Goal: Transaction & Acquisition: Purchase product/service

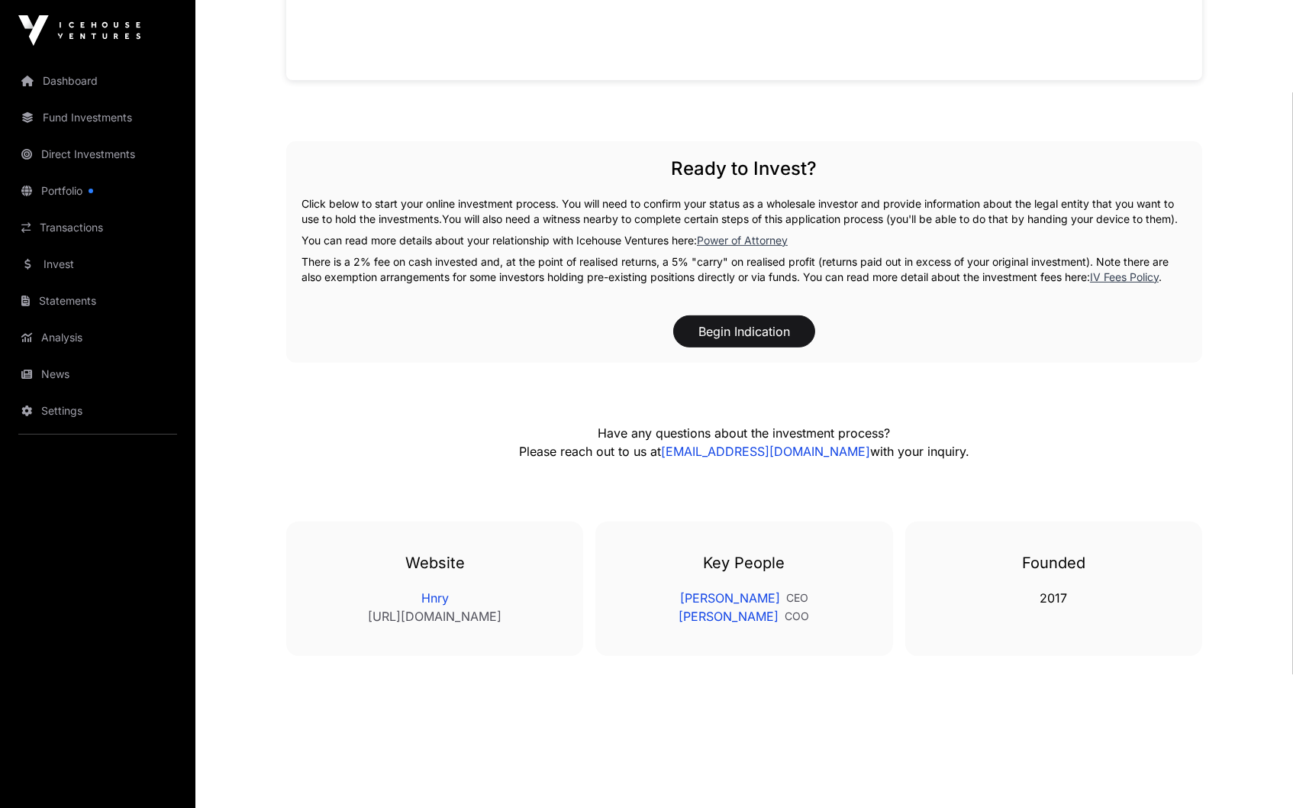
scroll to position [1265, 0]
click at [741, 594] on link "[PERSON_NAME]" at bounding box center [730, 598] width 100 height 18
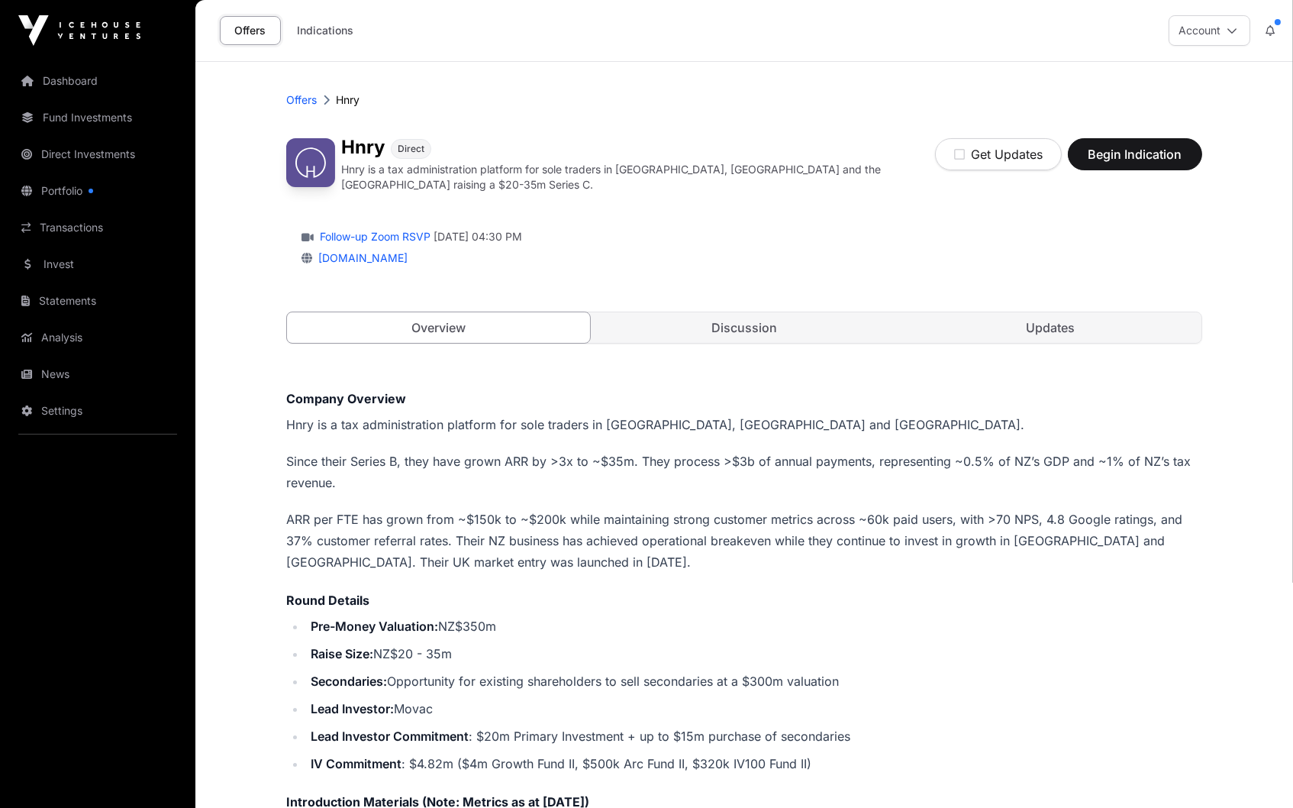
scroll to position [0, 0]
click at [821, 317] on link "Discussion" at bounding box center [744, 327] width 303 height 31
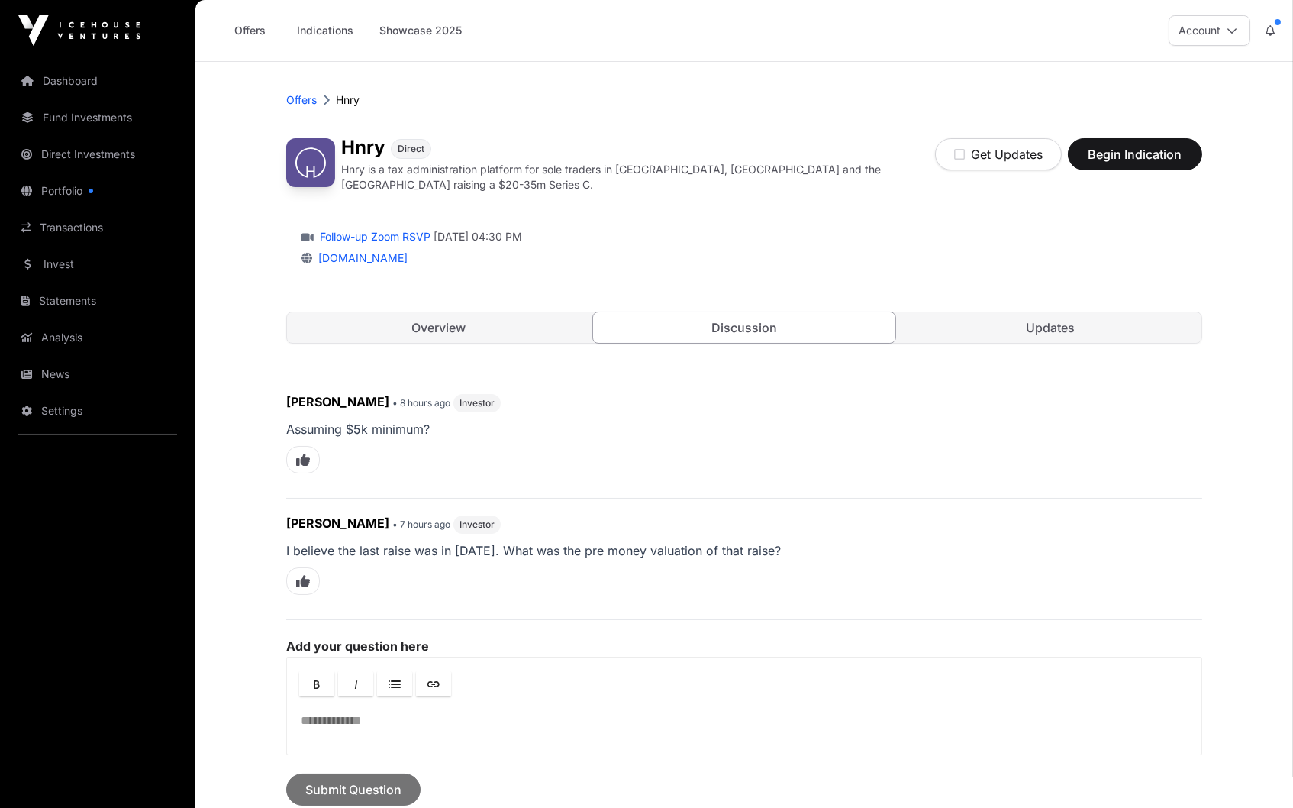
click at [1090, 324] on link "Updates" at bounding box center [1050, 327] width 303 height 31
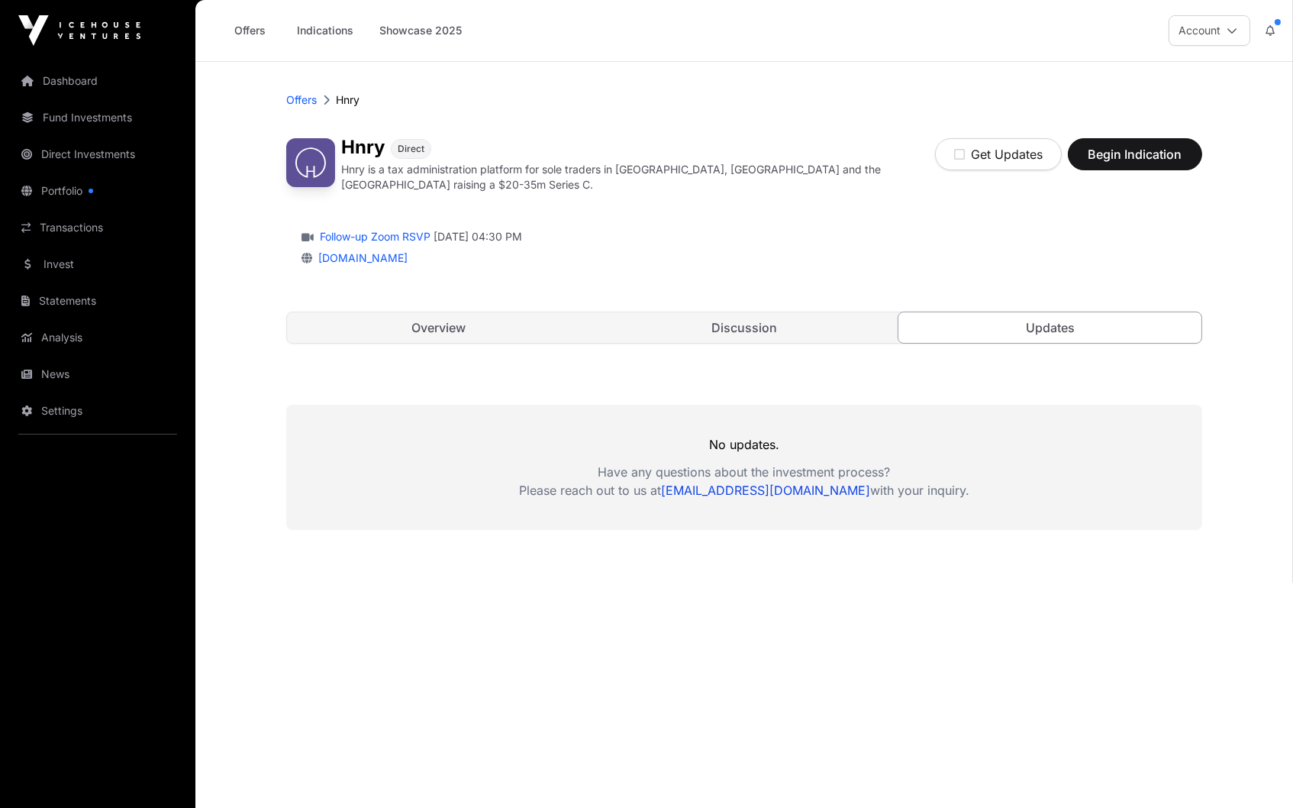
click at [864, 313] on link "Discussion" at bounding box center [744, 327] width 303 height 31
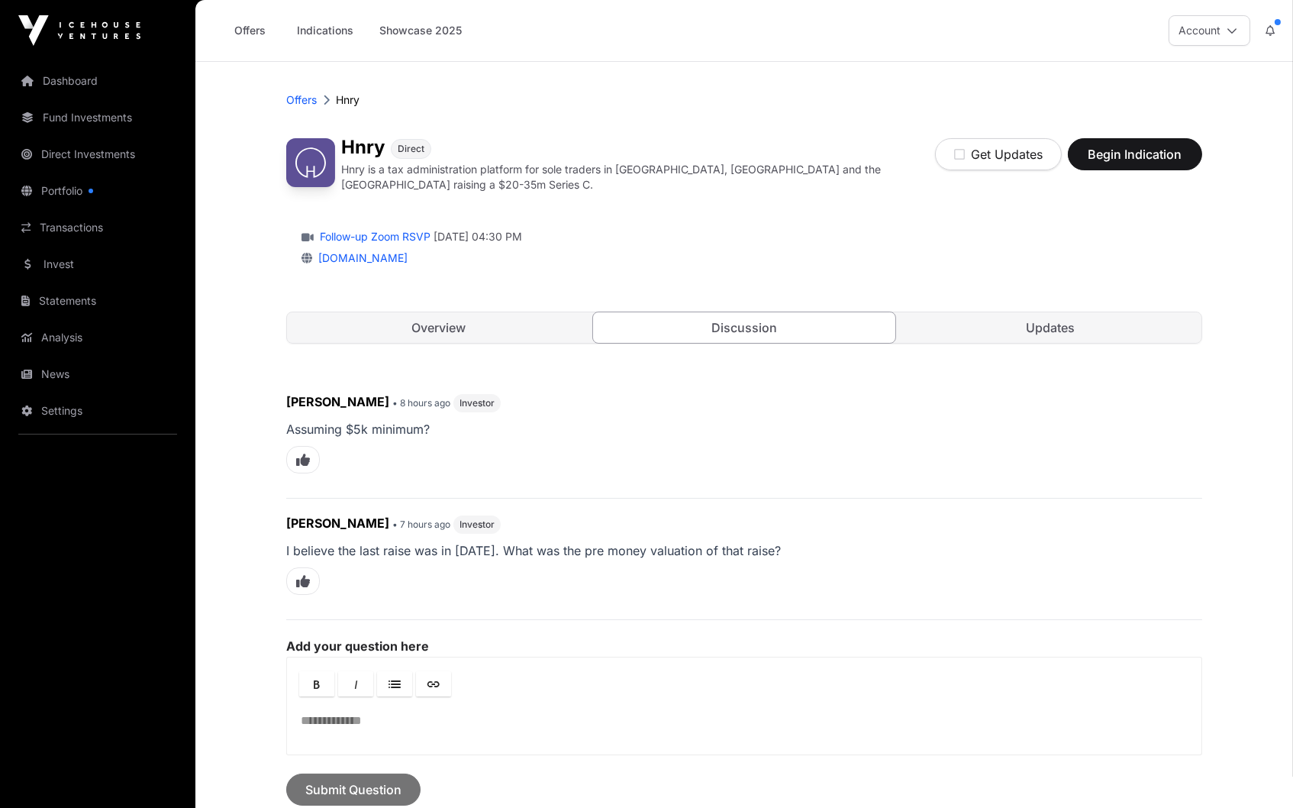
click at [1116, 160] on span "Begin Indication" at bounding box center [1135, 154] width 96 height 18
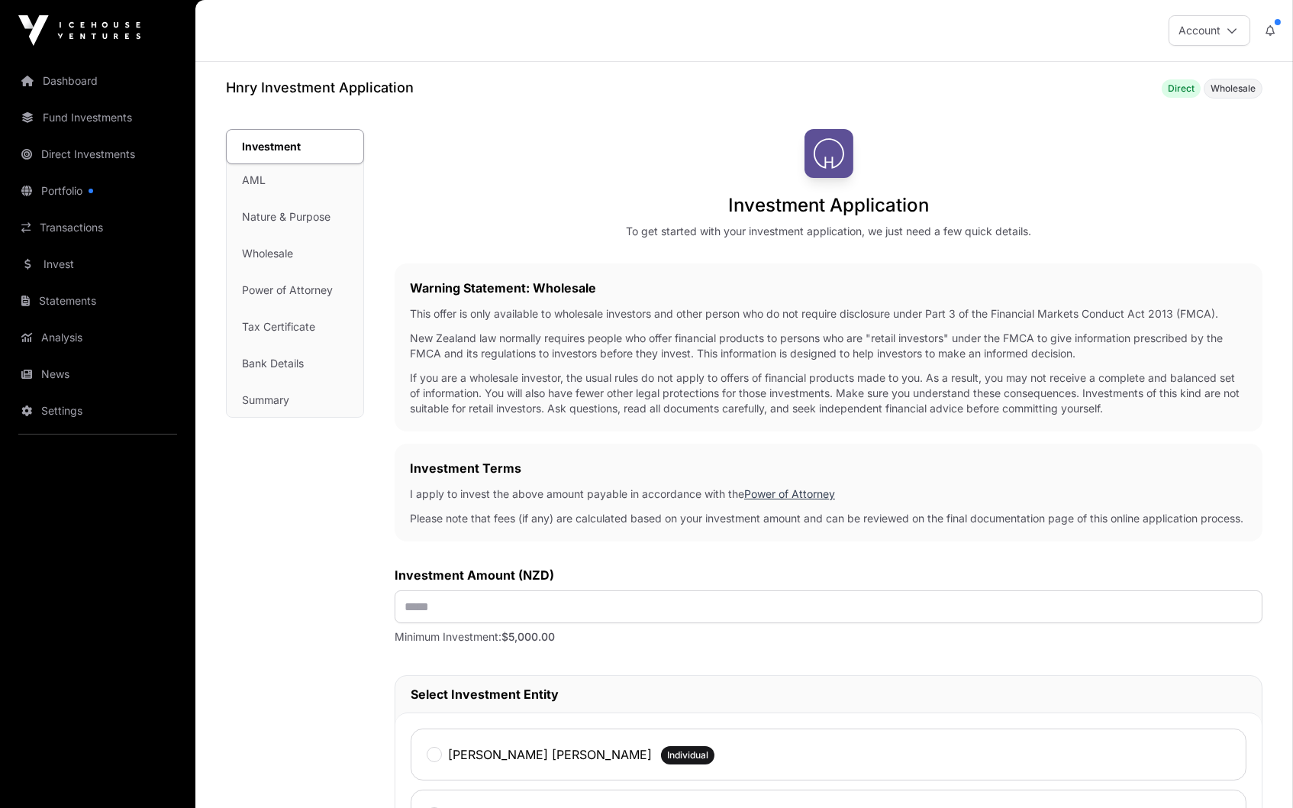
click at [72, 86] on link "Dashboard" at bounding box center [97, 81] width 171 height 34
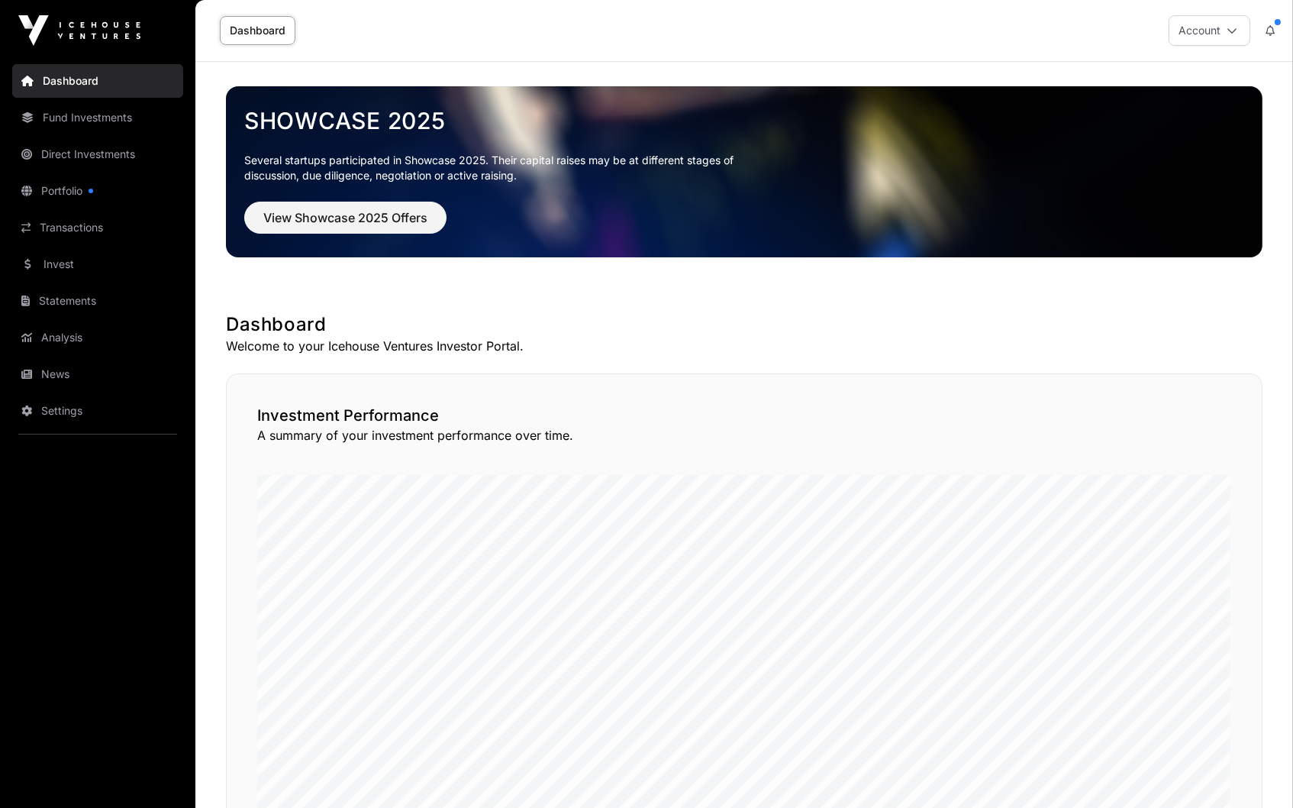
click at [66, 248] on link "Invest" at bounding box center [97, 264] width 171 height 34
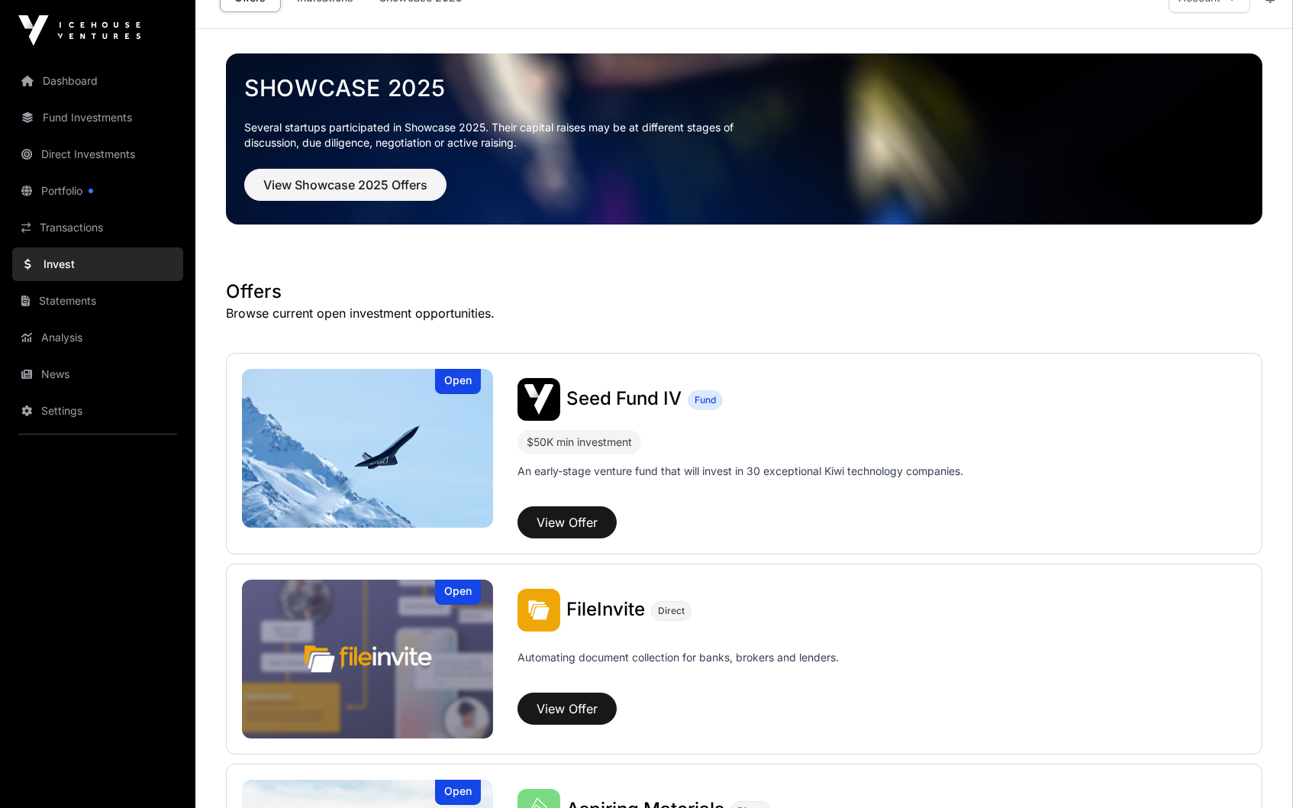
scroll to position [32, 0]
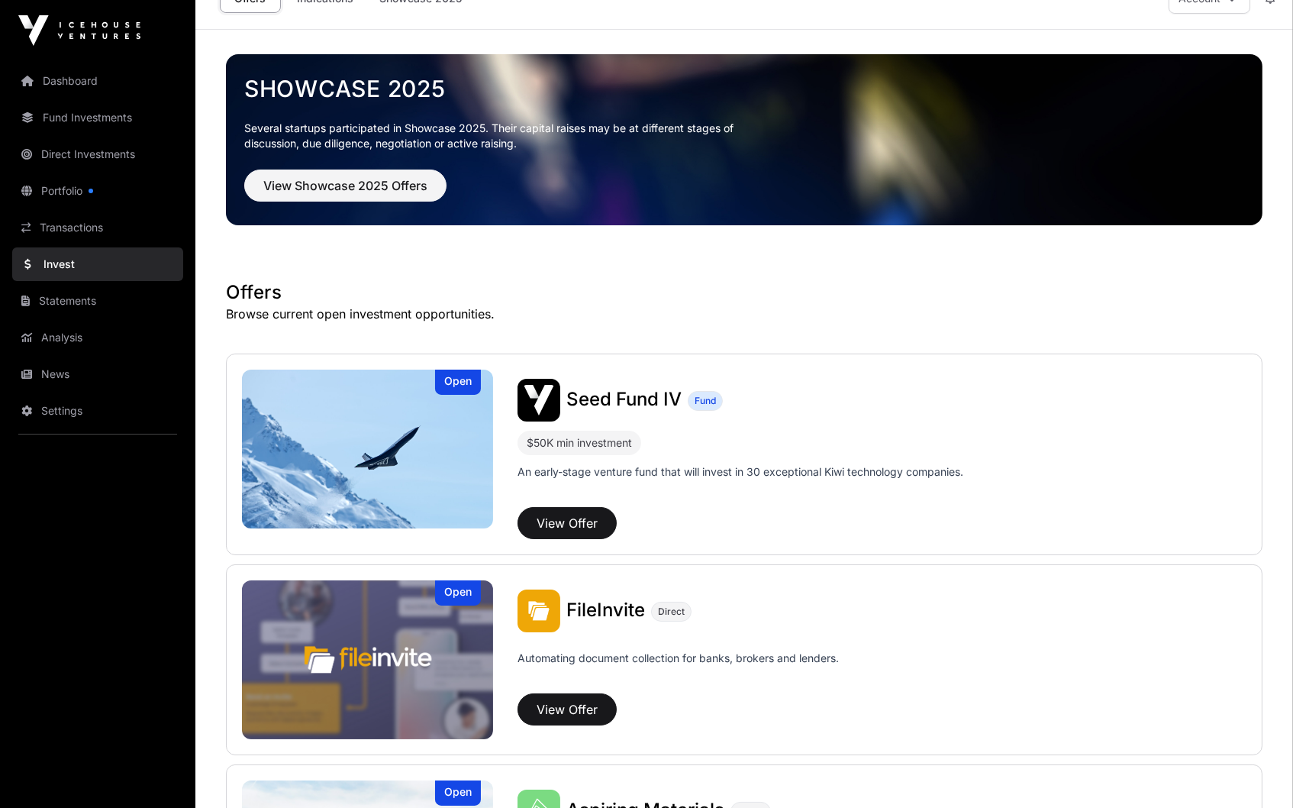
click at [78, 186] on link "Portfolio" at bounding box center [97, 191] width 171 height 34
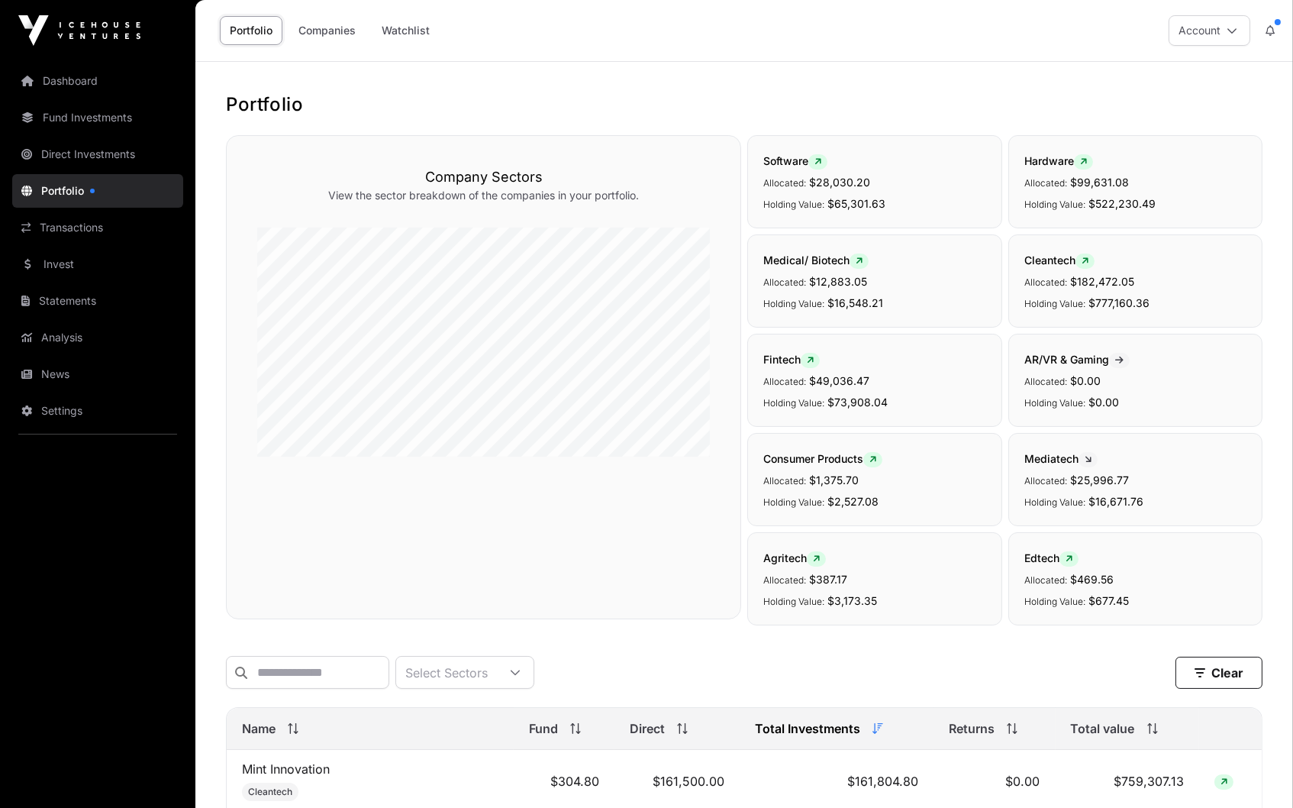
click at [78, 186] on link "Portfolio" at bounding box center [97, 191] width 171 height 34
click at [78, 28] on img at bounding box center [79, 30] width 122 height 31
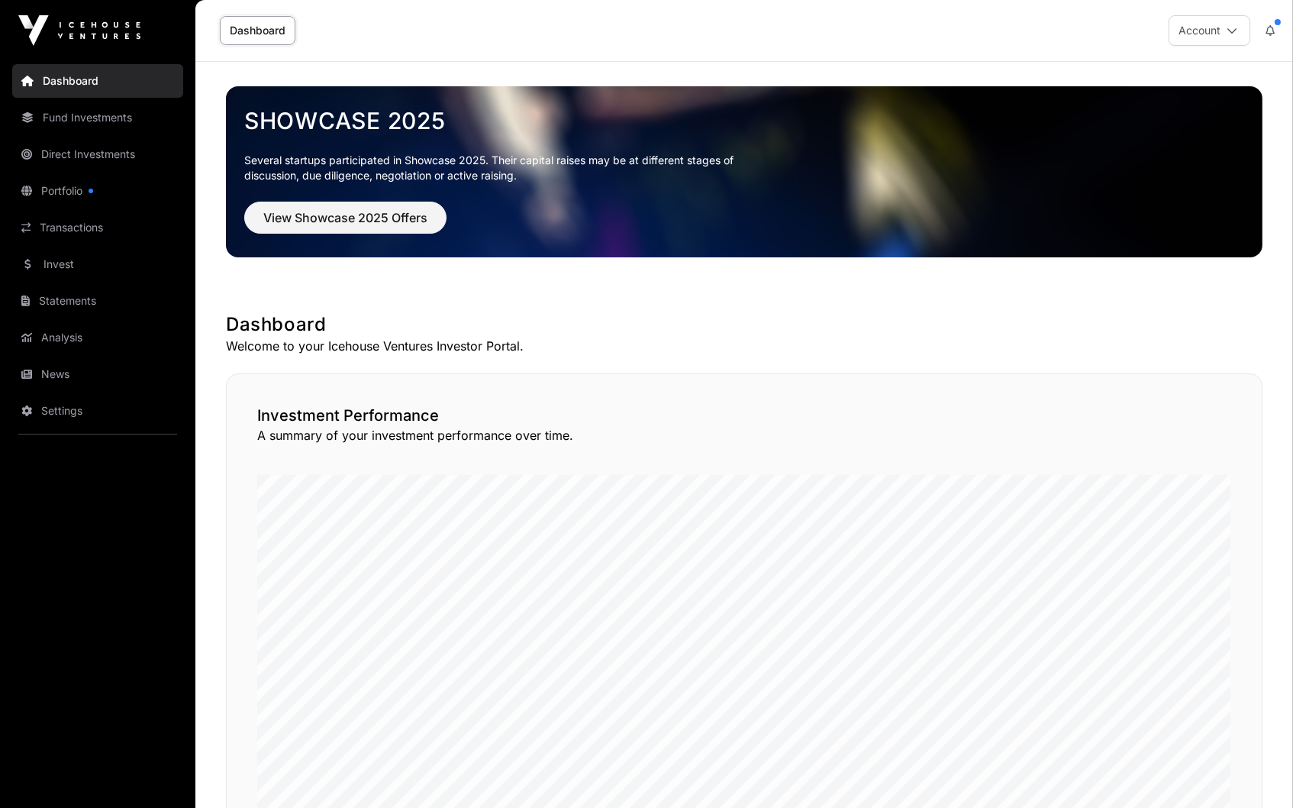
click at [98, 147] on link "Direct Investments" at bounding box center [97, 154] width 171 height 34
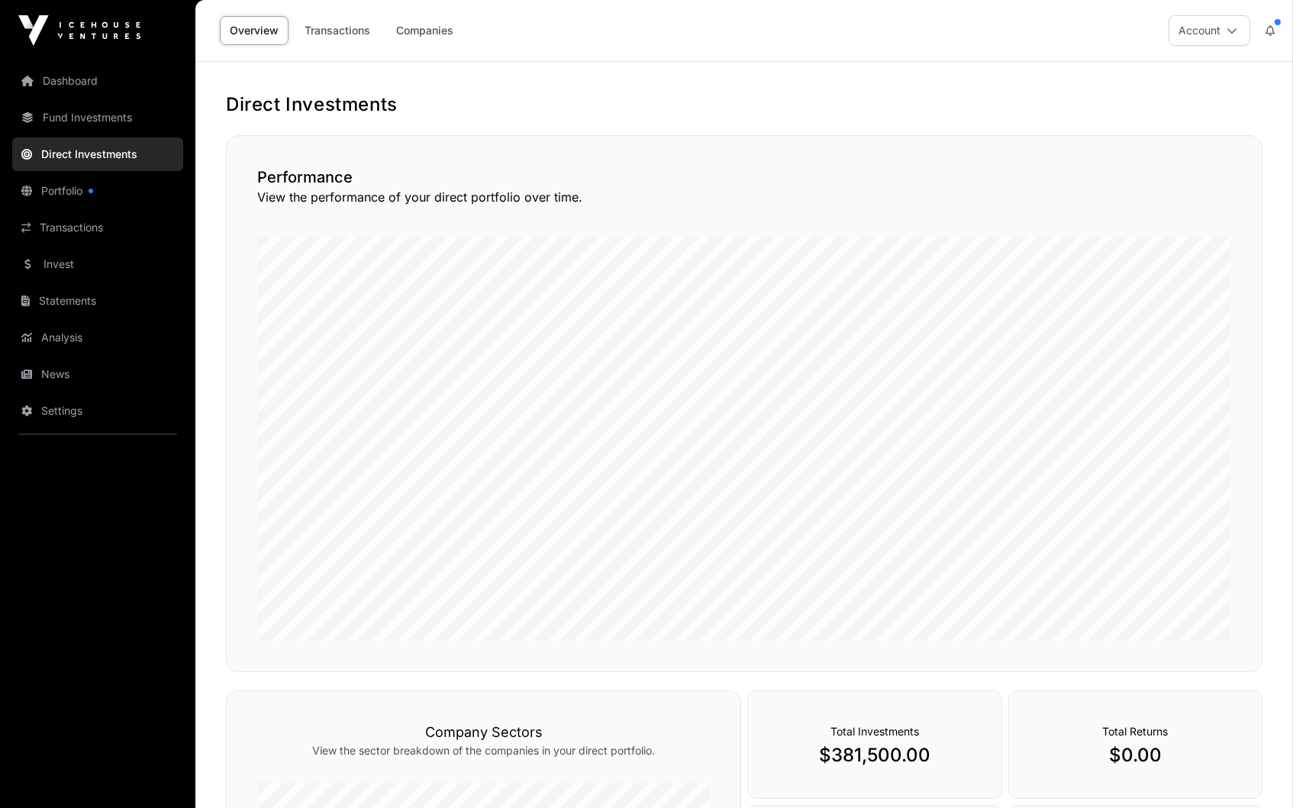
click at [93, 110] on link "Fund Investments" at bounding box center [97, 118] width 171 height 34
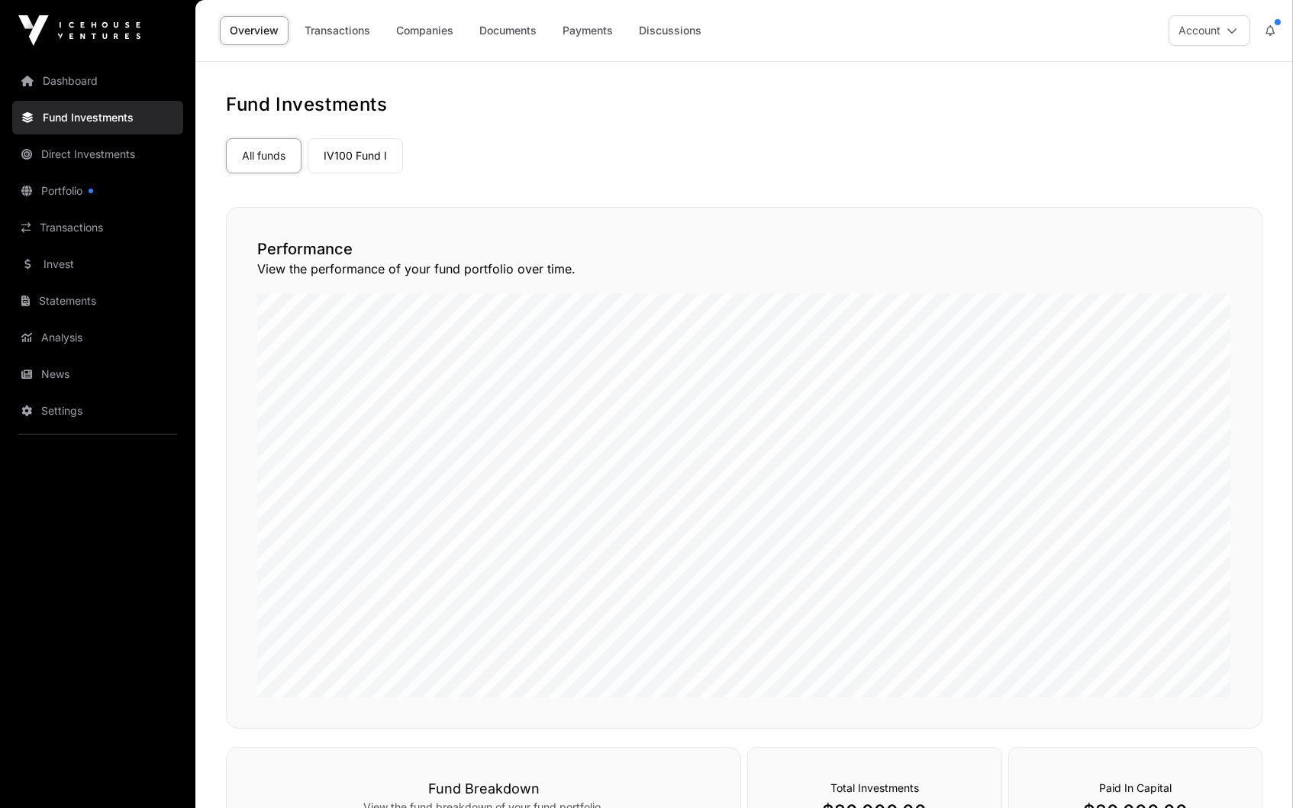
click at [444, 26] on link "Companies" at bounding box center [424, 30] width 77 height 29
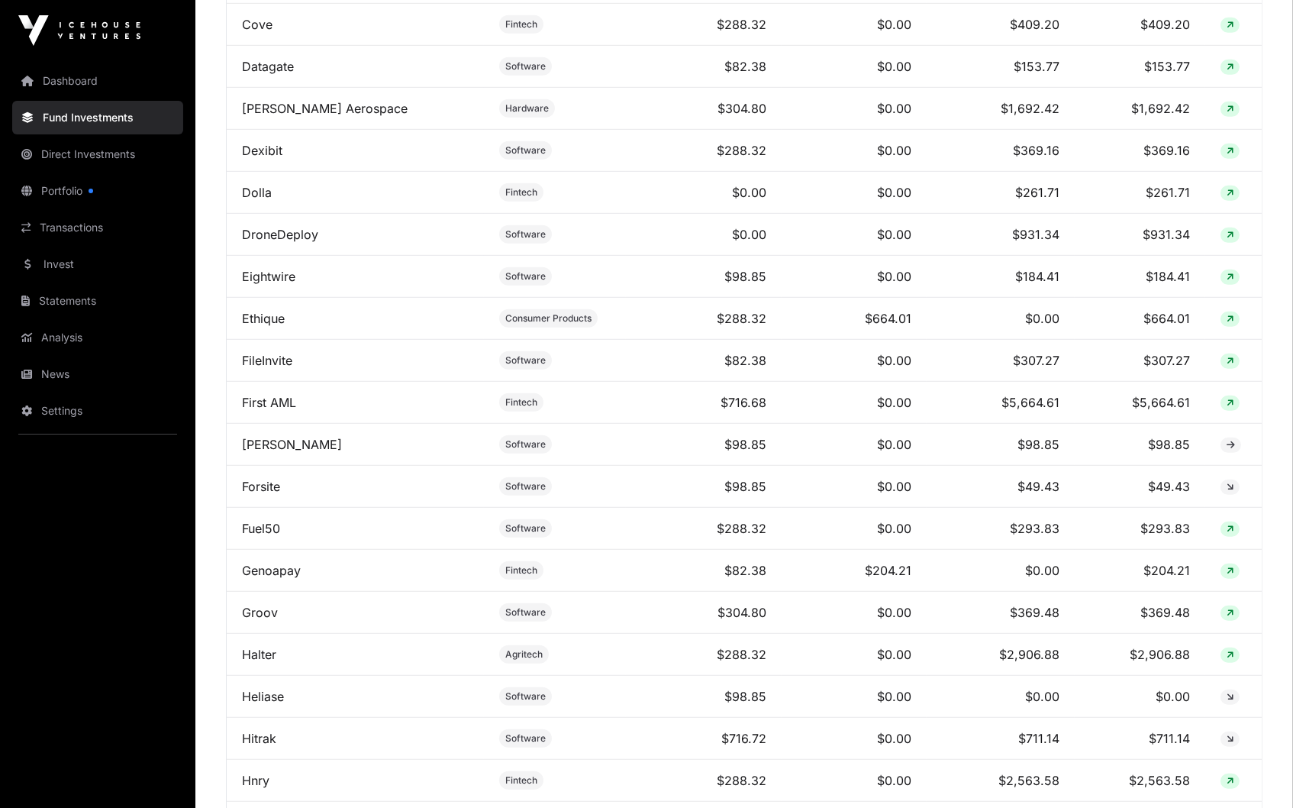
scroll to position [1986, 0]
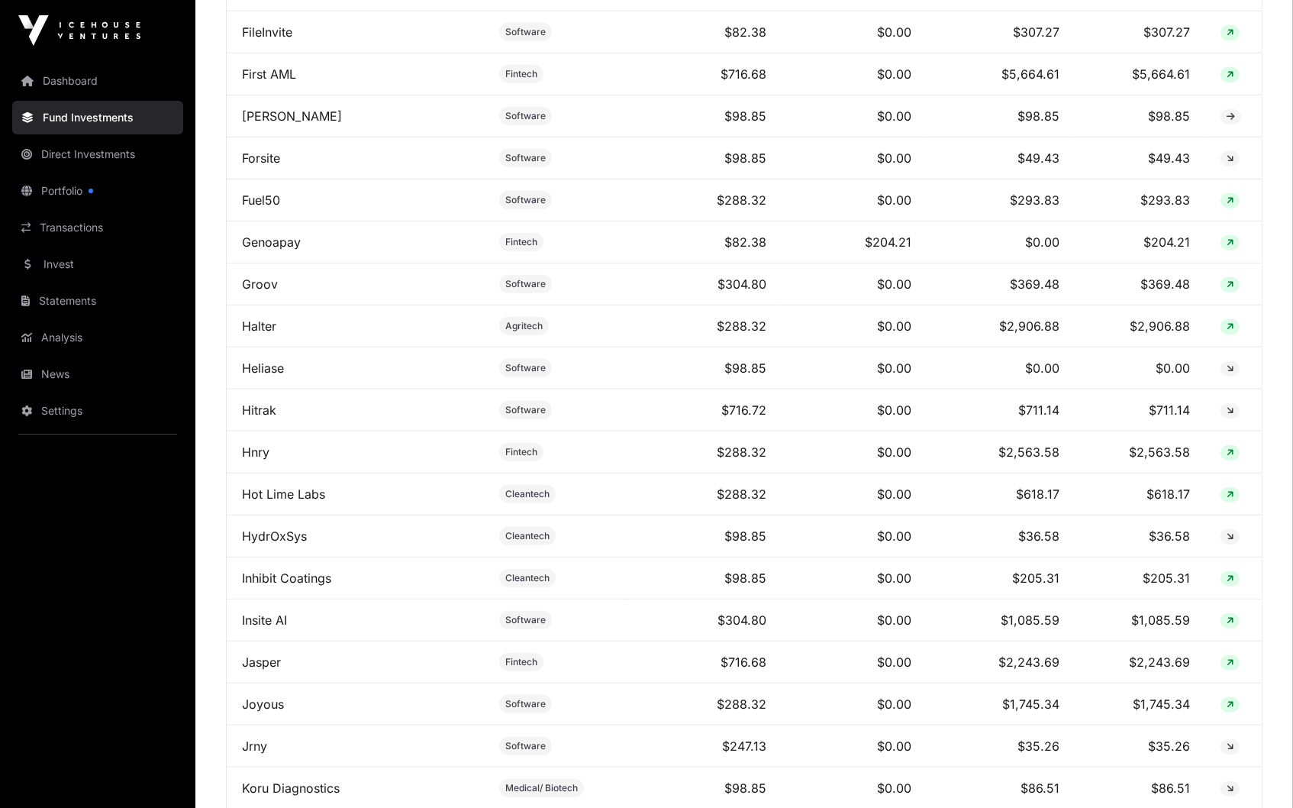
click at [255, 654] on link "Jasper" at bounding box center [261, 661] width 39 height 15
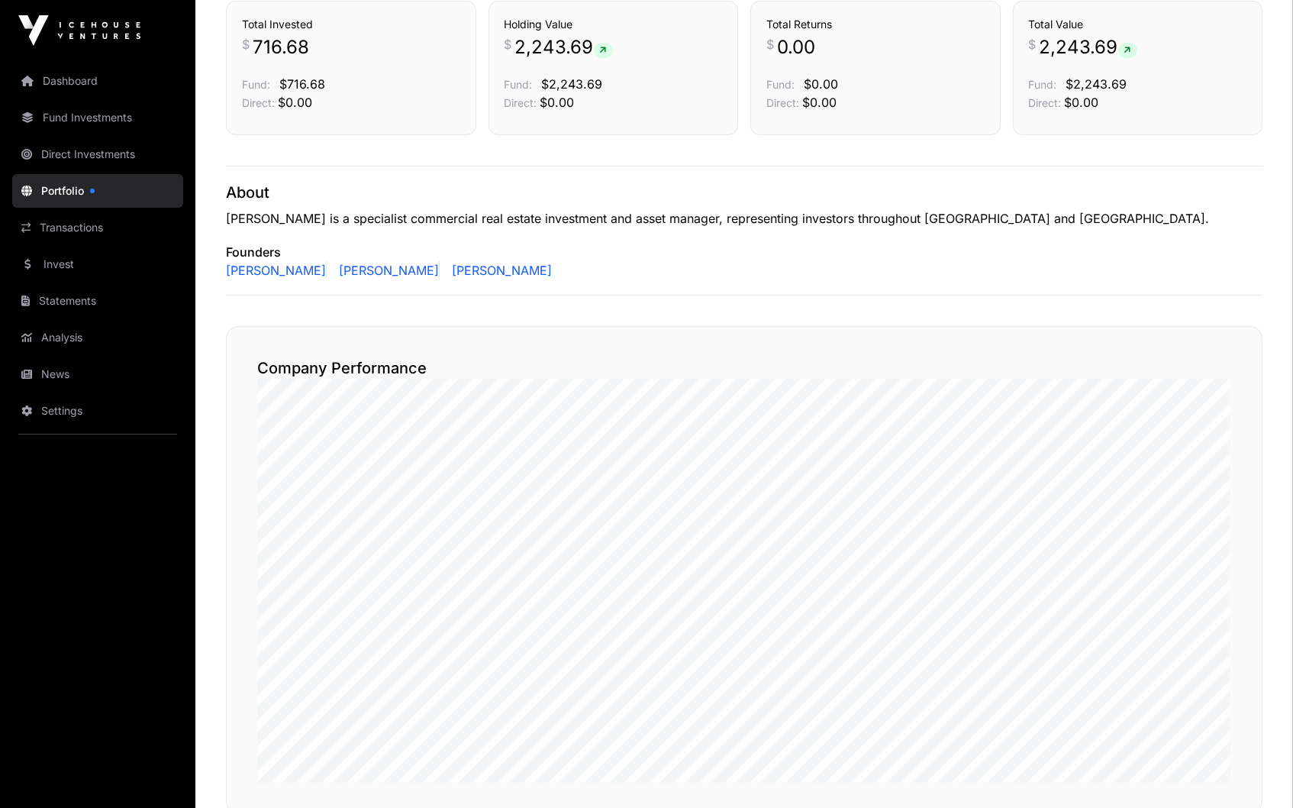
scroll to position [441, 0]
